Goal: Information Seeking & Learning: Learn about a topic

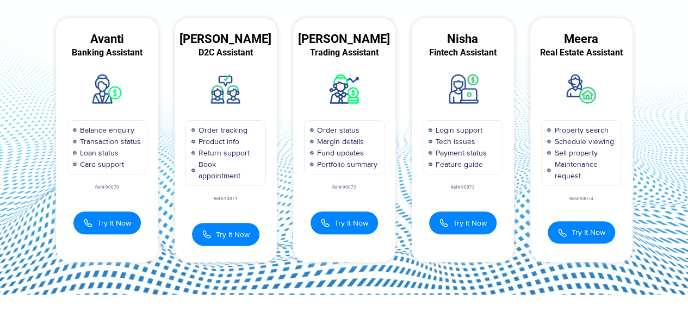
scroll to position [109, 0]
drag, startPoint x: 91, startPoint y: 141, endPoint x: 104, endPoint y: 154, distance: 18.5
click at [106, 158] on ul "Balance enquiry Transaction status Loan status Card support" at bounding box center [107, 148] width 69 height 46
click at [101, 130] on span "Balance enquiry" at bounding box center [105, 130] width 57 height 11
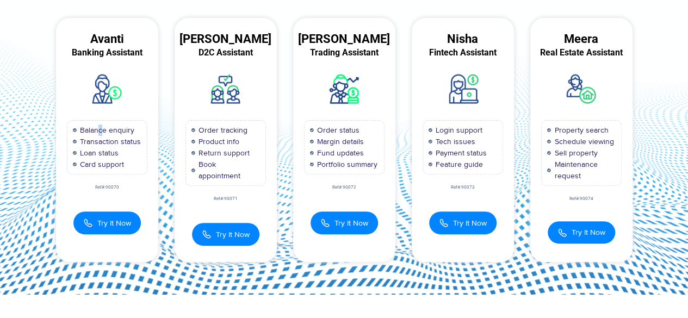
click at [101, 131] on span "Balance enquiry" at bounding box center [105, 130] width 57 height 11
click at [100, 129] on span "Balance enquiry" at bounding box center [105, 130] width 57 height 11
click at [98, 130] on span "Balance enquiry" at bounding box center [105, 130] width 57 height 11
click at [99, 129] on span "Balance enquiry" at bounding box center [105, 130] width 57 height 11
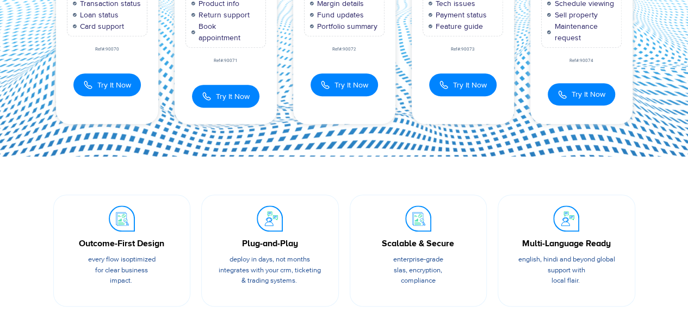
scroll to position [272, 0]
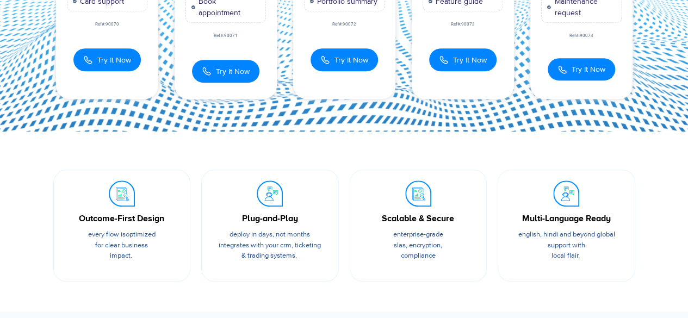
drag, startPoint x: 32, startPoint y: 229, endPoint x: 648, endPoint y: 112, distance: 627.7
click at [156, 208] on section "Outcome-First Design Every flow is optimized for clear business impact. Plug-an…" at bounding box center [344, 222] width 688 height 180
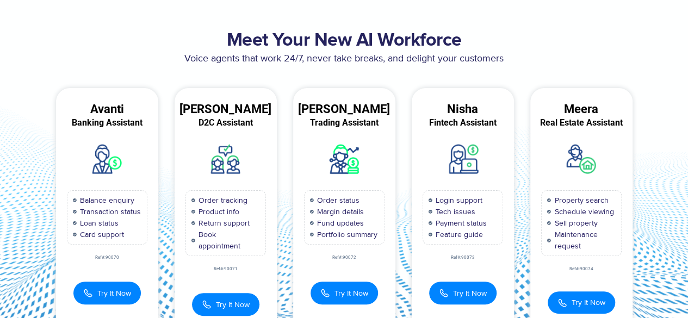
scroll to position [54, 0]
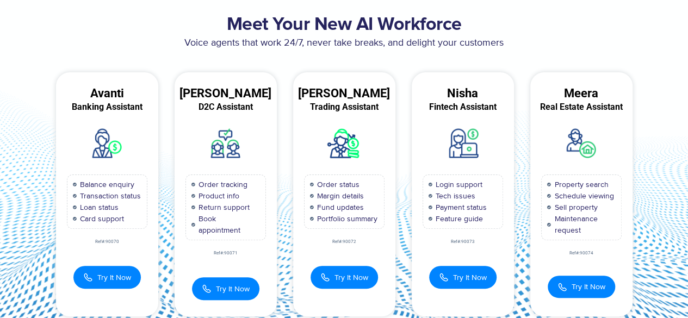
click at [337, 155] on img at bounding box center [344, 143] width 41 height 41
click at [473, 152] on img at bounding box center [462, 143] width 41 height 41
